Goal: Information Seeking & Learning: Learn about a topic

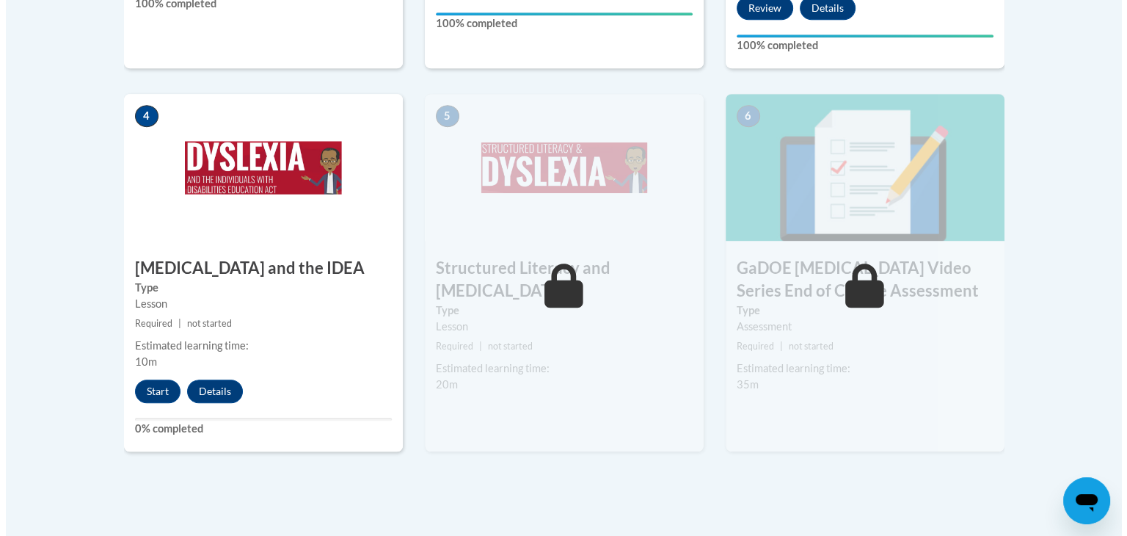
scroll to position [841, 0]
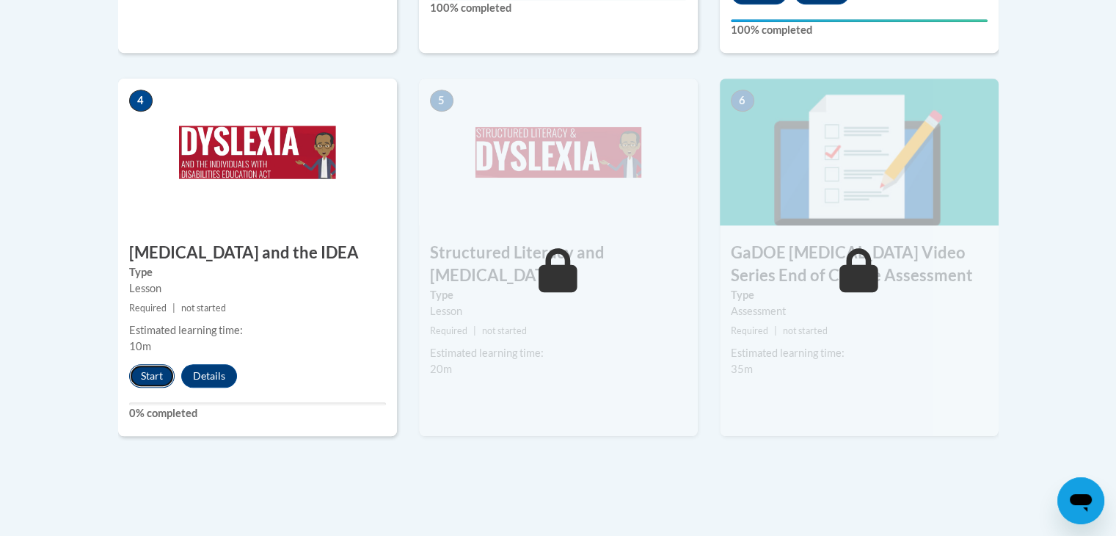
click at [150, 364] on button "Start" at bounding box center [151, 375] width 45 height 23
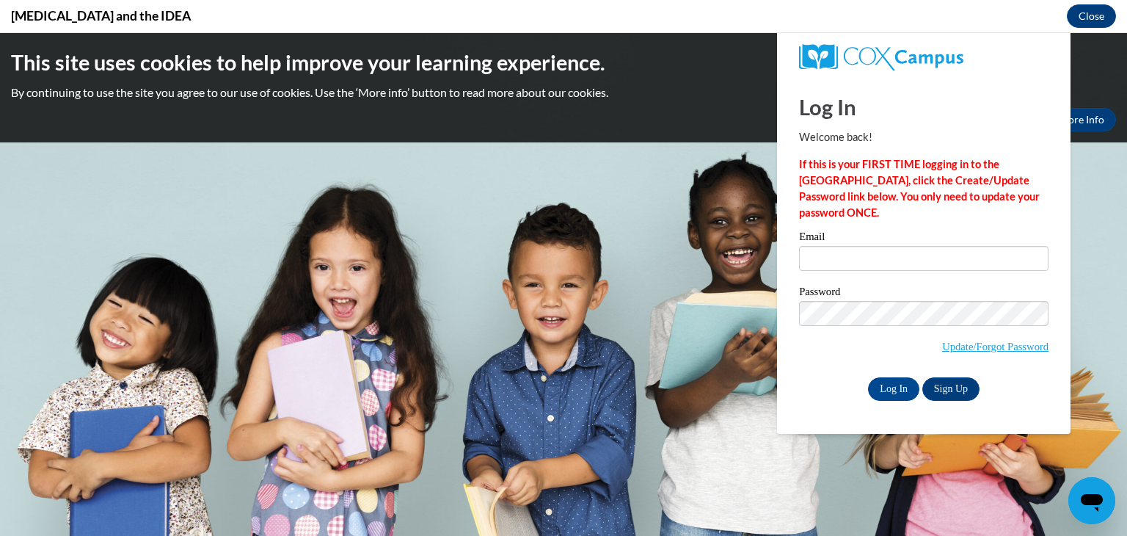
scroll to position [0, 0]
type input "jontavious.davis@jones.k12.ga.edu"
click at [891, 386] on input "Log In" at bounding box center [893, 388] width 51 height 23
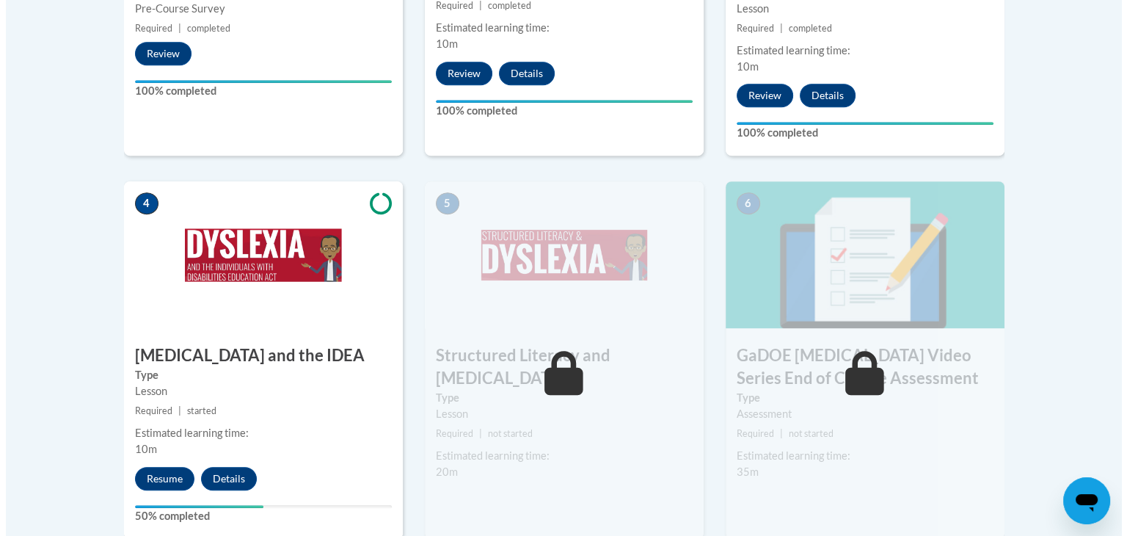
scroll to position [745, 0]
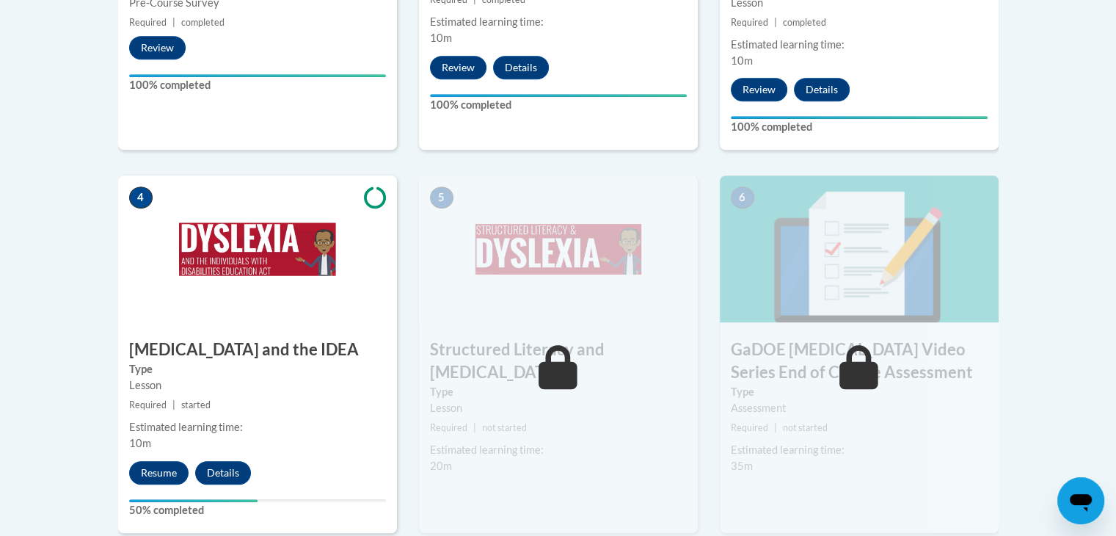
click at [542, 338] on h3 "Structured Literacy and [MEDICAL_DATA]" at bounding box center [558, 360] width 279 height 45
click at [156, 461] on button "Resume" at bounding box center [158, 472] width 59 height 23
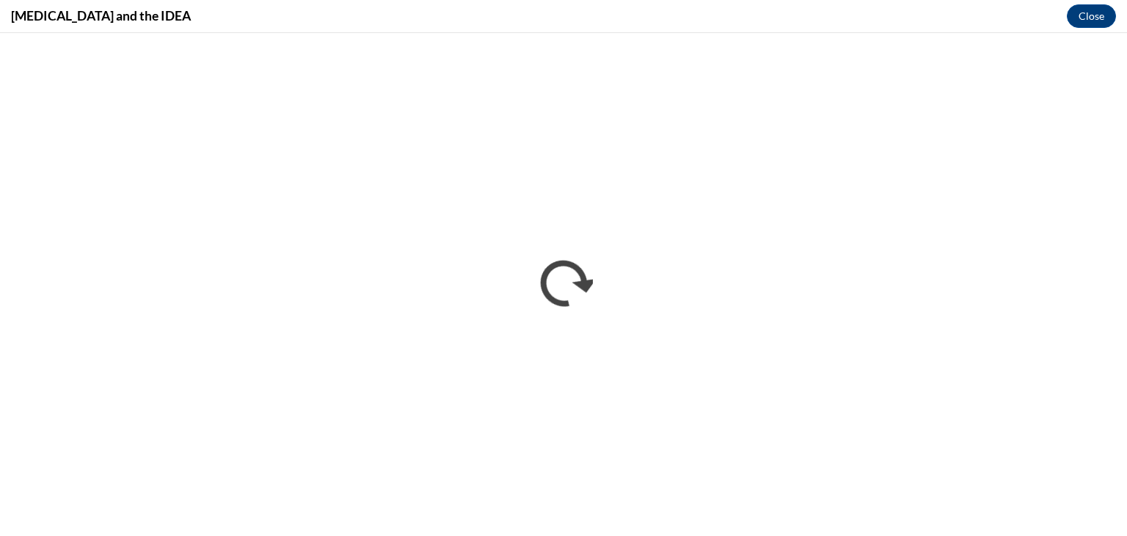
scroll to position [0, 0]
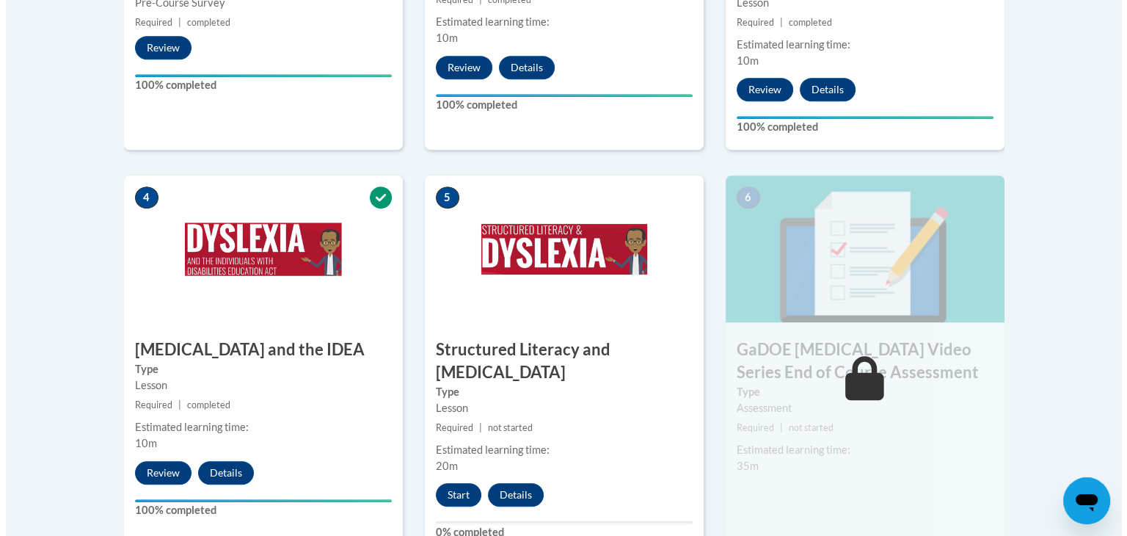
scroll to position [756, 0]
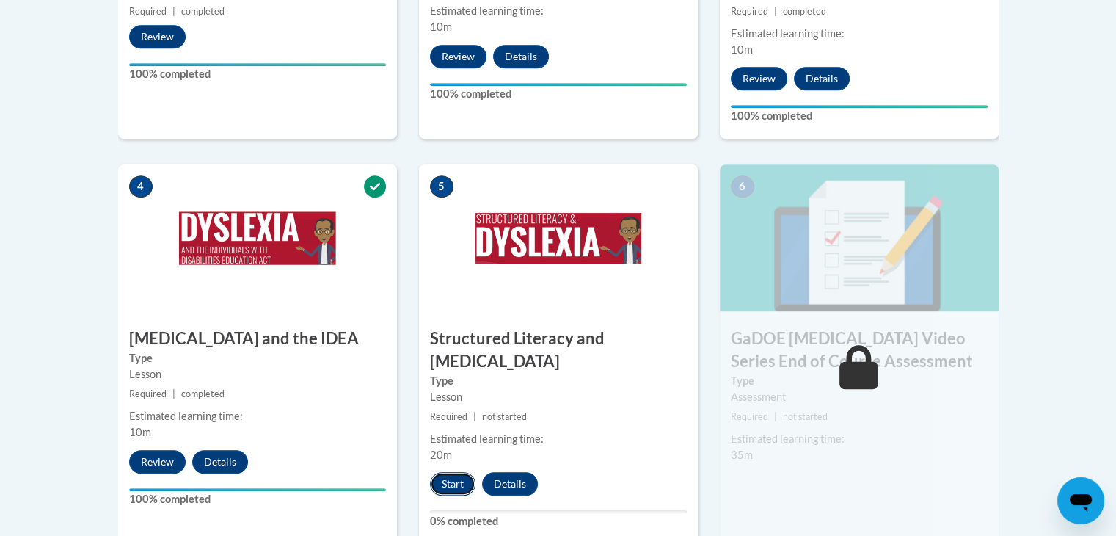
click at [453, 472] on button "Start" at bounding box center [452, 483] width 45 height 23
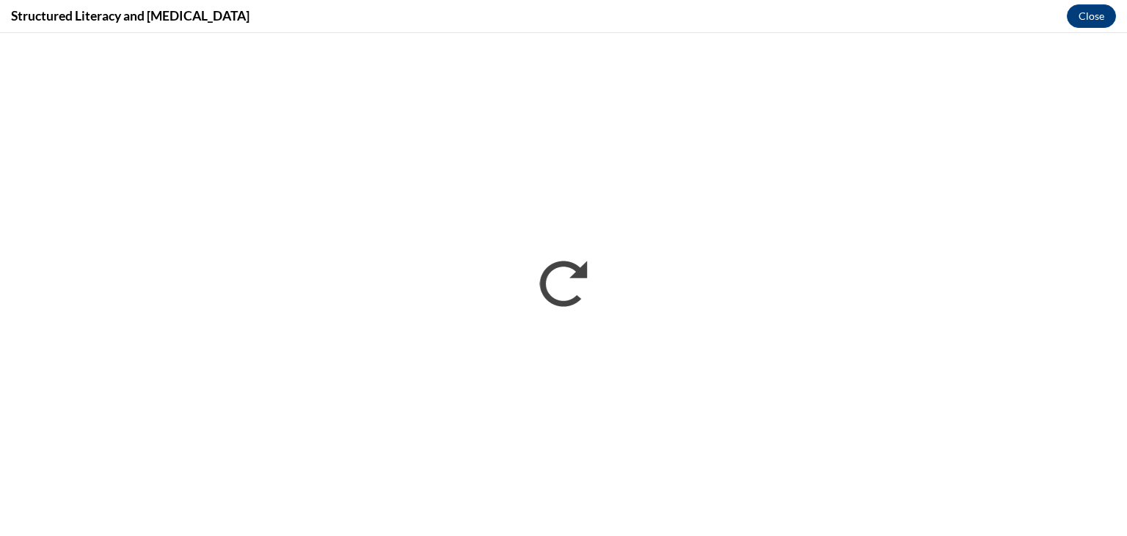
scroll to position [0, 0]
